Goal: Find specific page/section: Find specific page/section

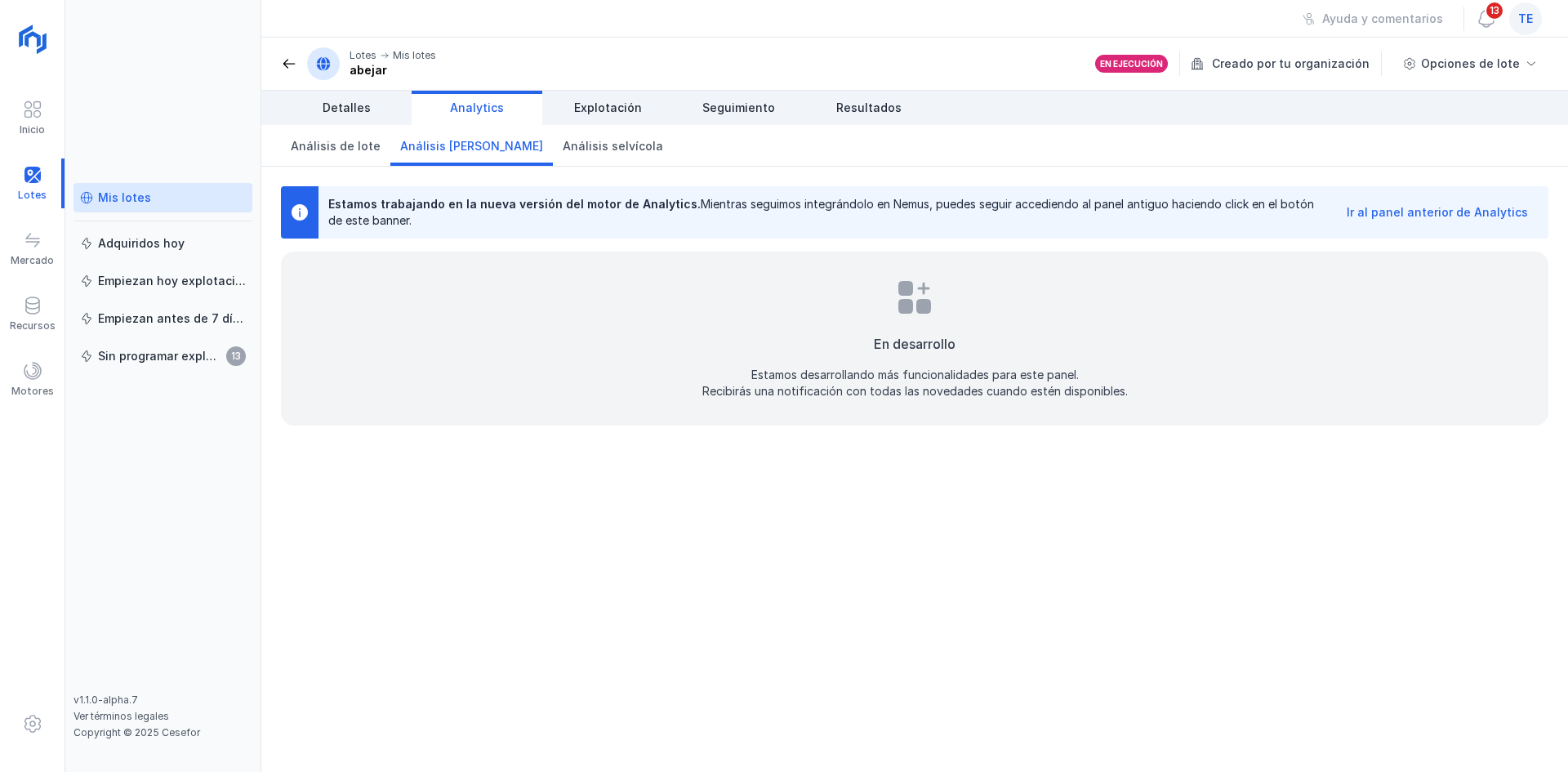
click at [1438, 215] on div "Ir al panel anterior de Analytics" at bounding box center [1438, 213] width 182 height 17
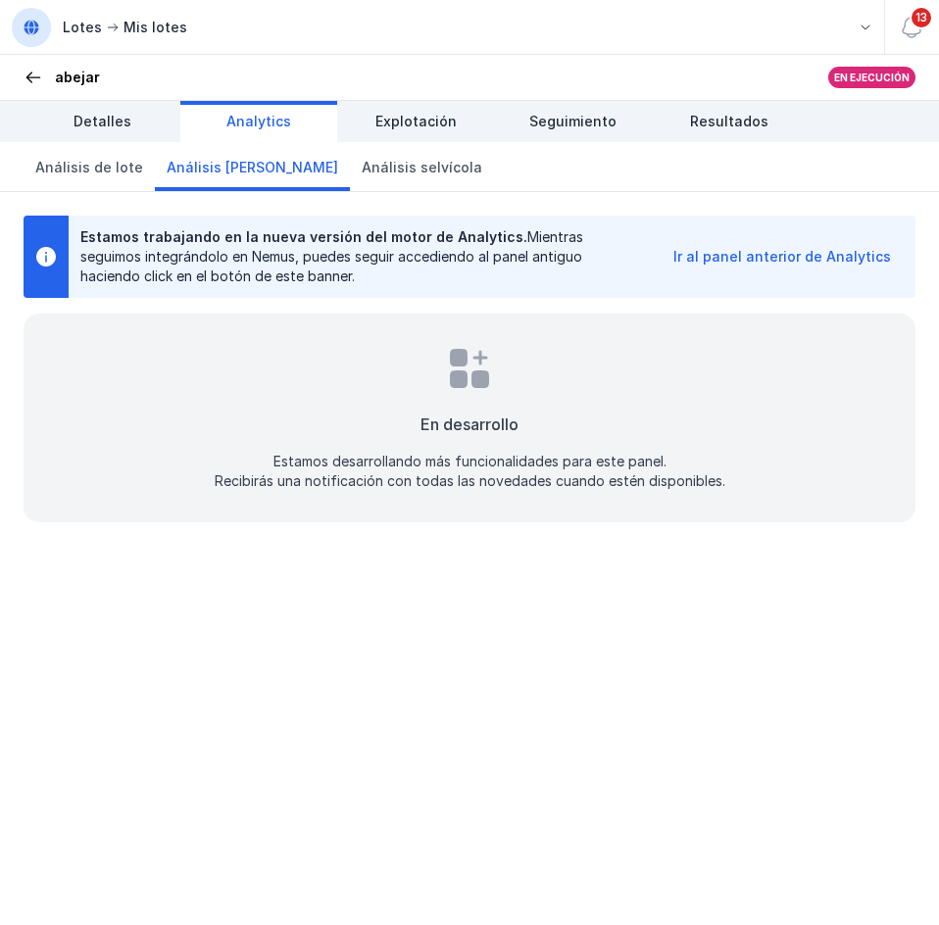
click at [26, 72] on span at bounding box center [34, 78] width 20 height 20
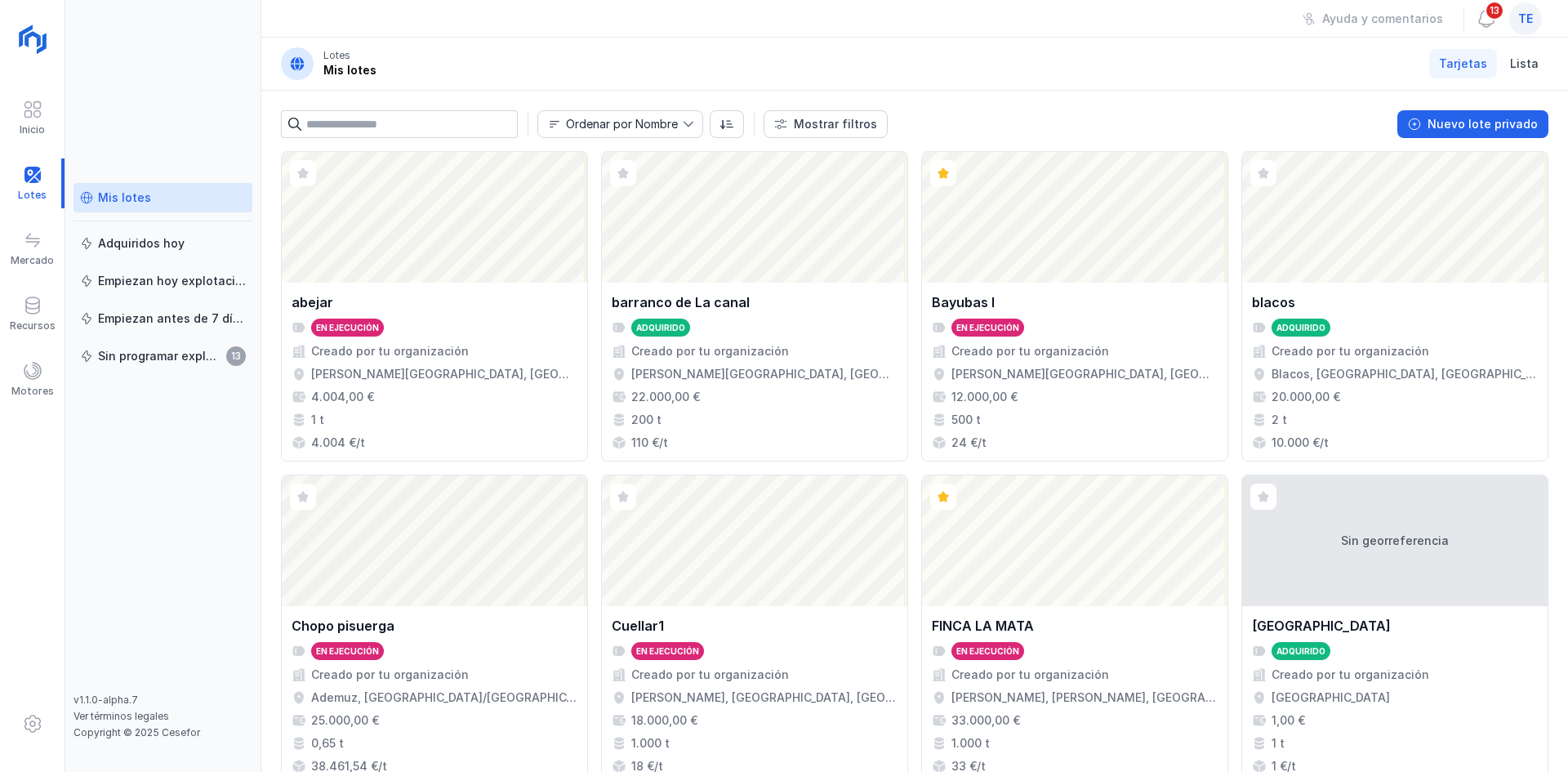
click at [1524, 28] on div "te" at bounding box center [1525, 18] width 33 height 33
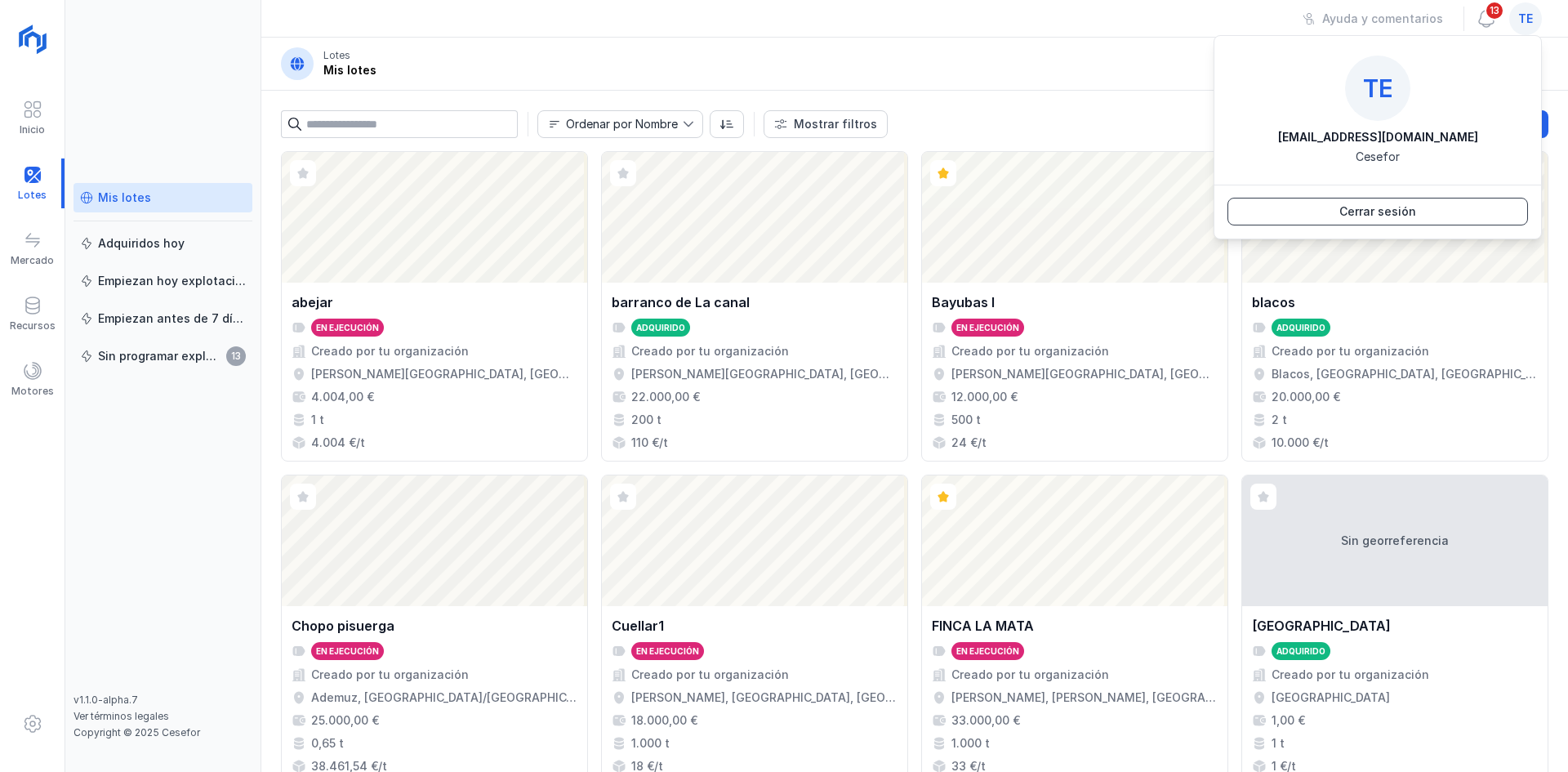
click at [1370, 218] on div "Cerrar sesión" at bounding box center [1378, 212] width 77 height 17
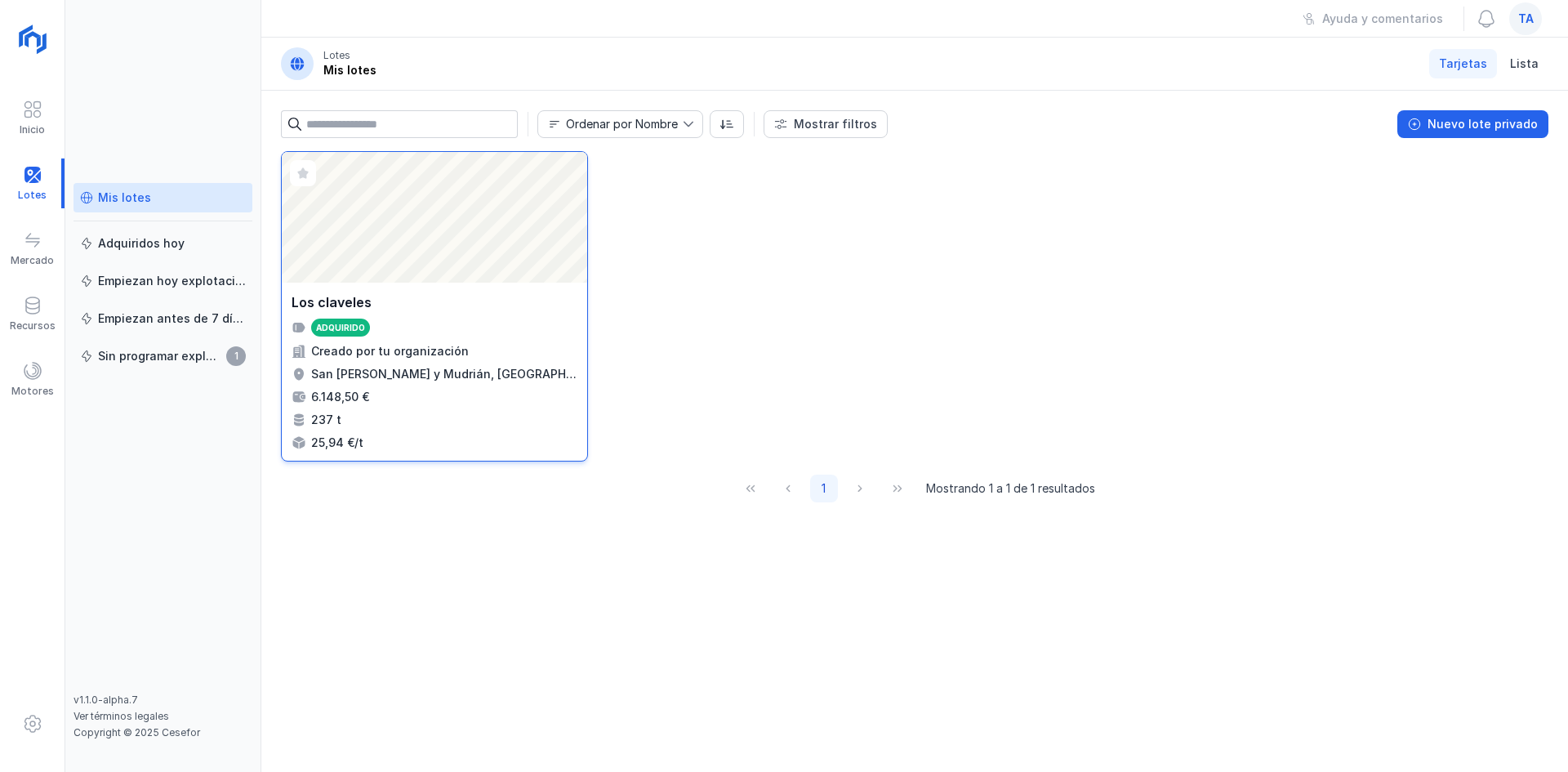
click at [534, 239] on div "Abrir lote" at bounding box center [434, 217] width 305 height 131
